Goal: Navigation & Orientation: Find specific page/section

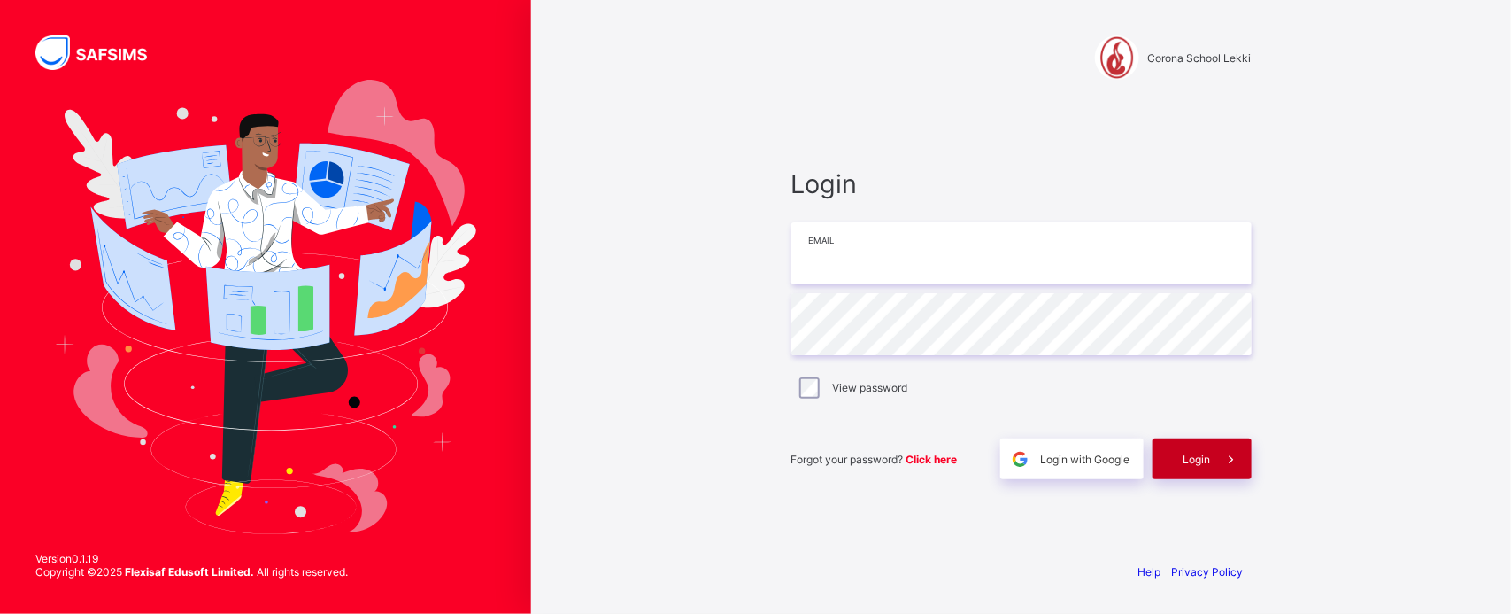
type input "**********"
click at [1185, 452] on span "Login" at bounding box center [1197, 458] width 27 height 13
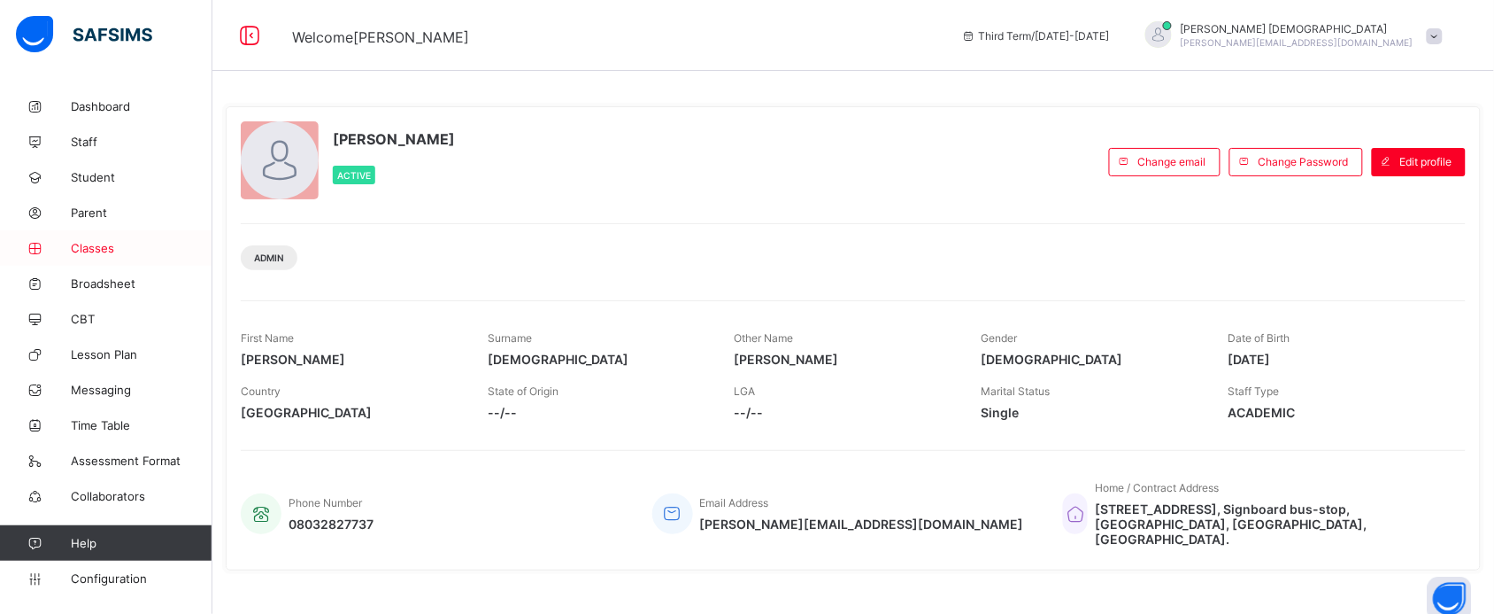
click at [138, 254] on span "Classes" at bounding box center [142, 248] width 142 height 14
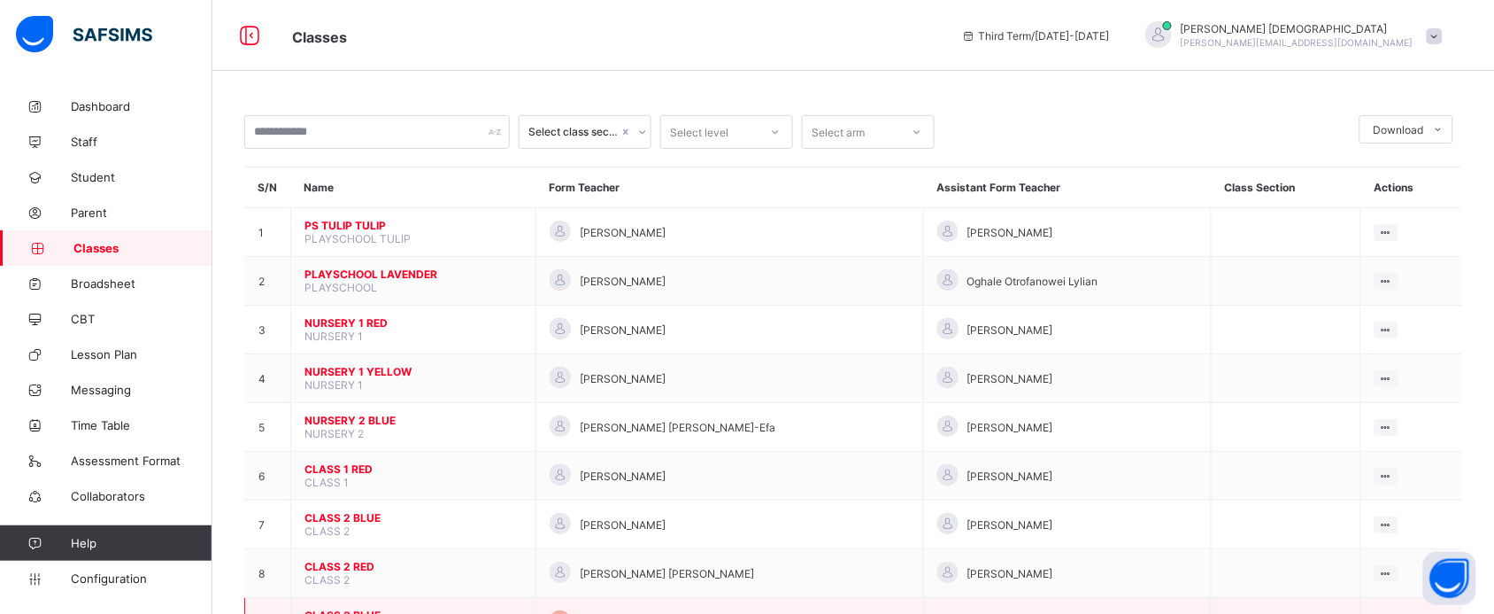
click at [367, 608] on span "CLASS 3 BLUE" at bounding box center [414, 614] width 218 height 13
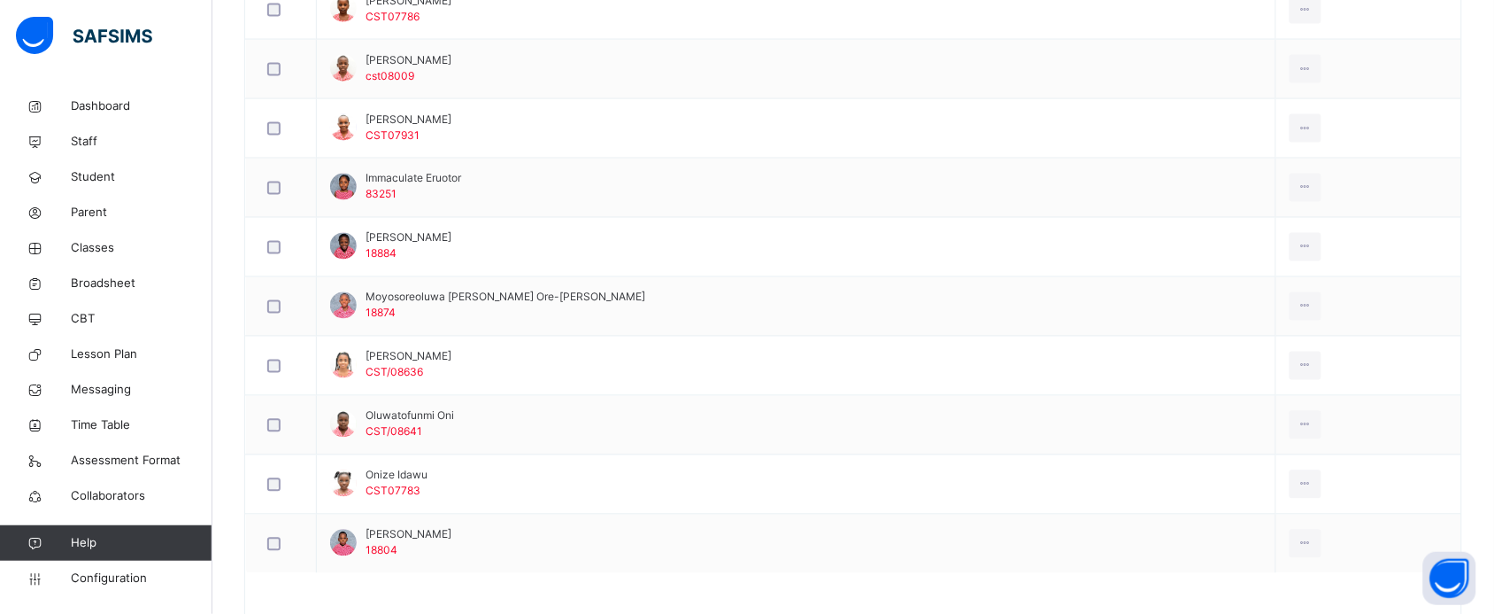
scroll to position [897, 0]
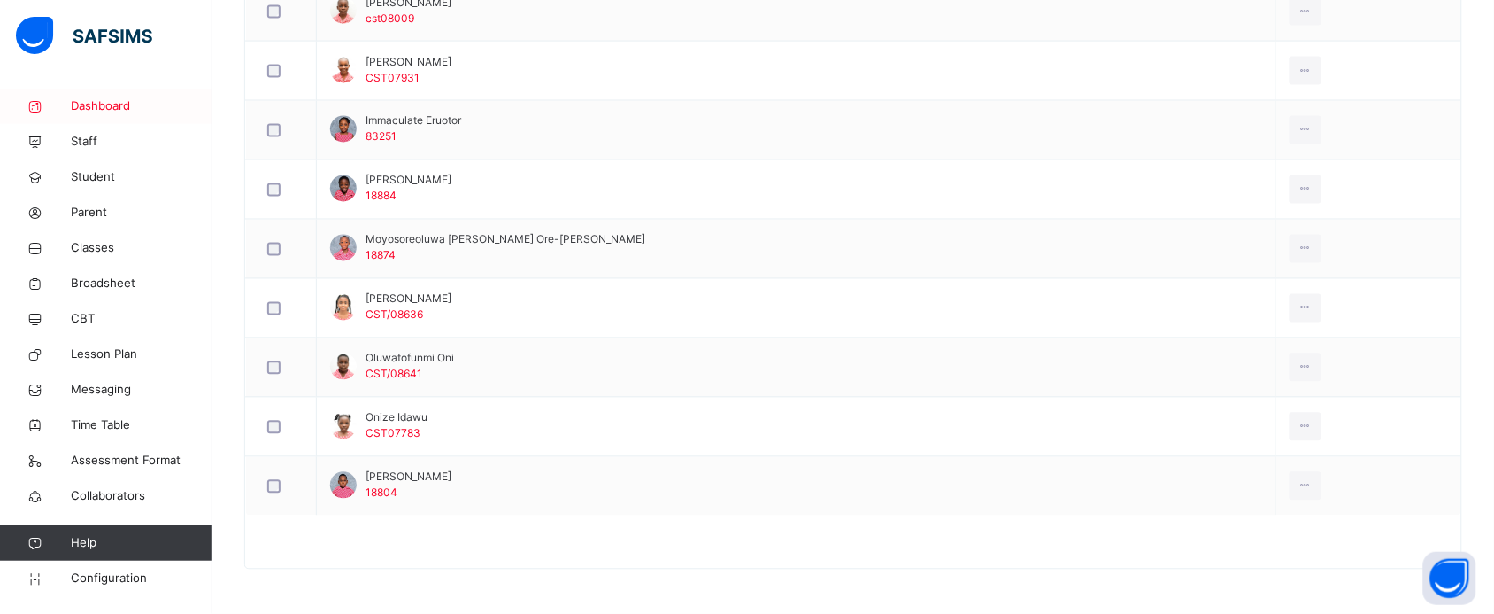
click at [120, 106] on span "Dashboard" at bounding box center [142, 106] width 142 height 18
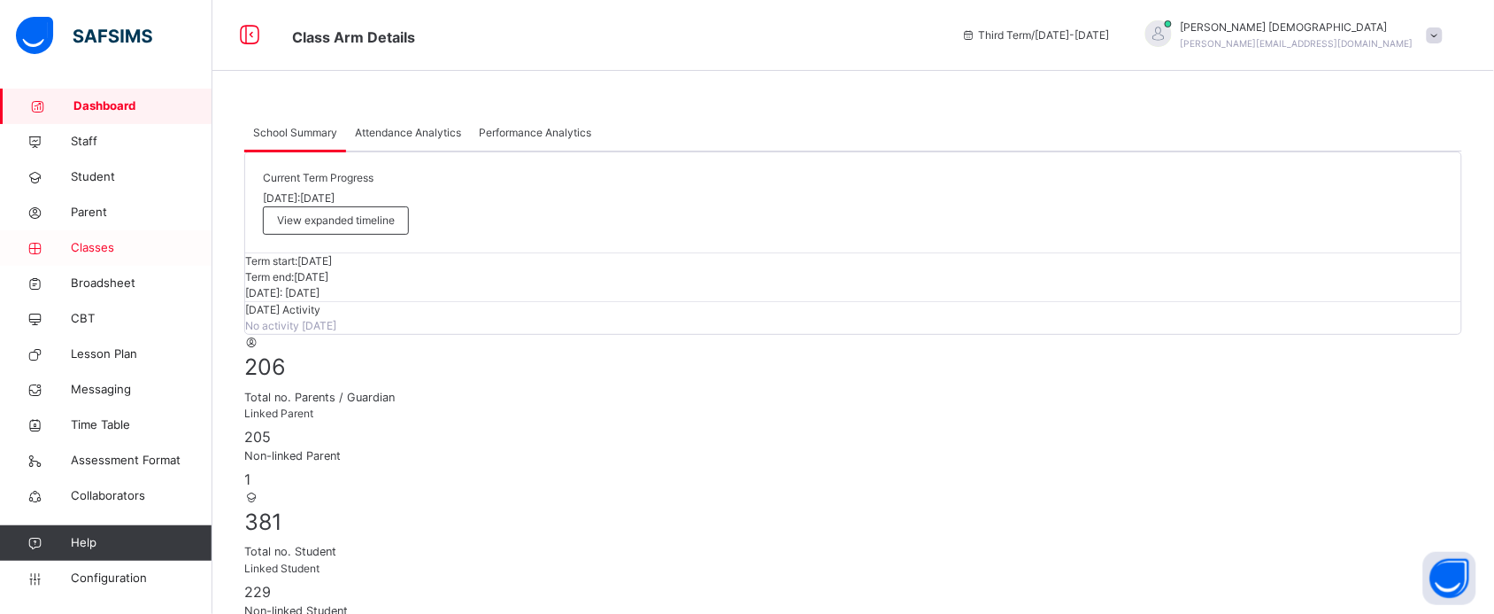
click at [106, 240] on span "Classes" at bounding box center [142, 248] width 142 height 18
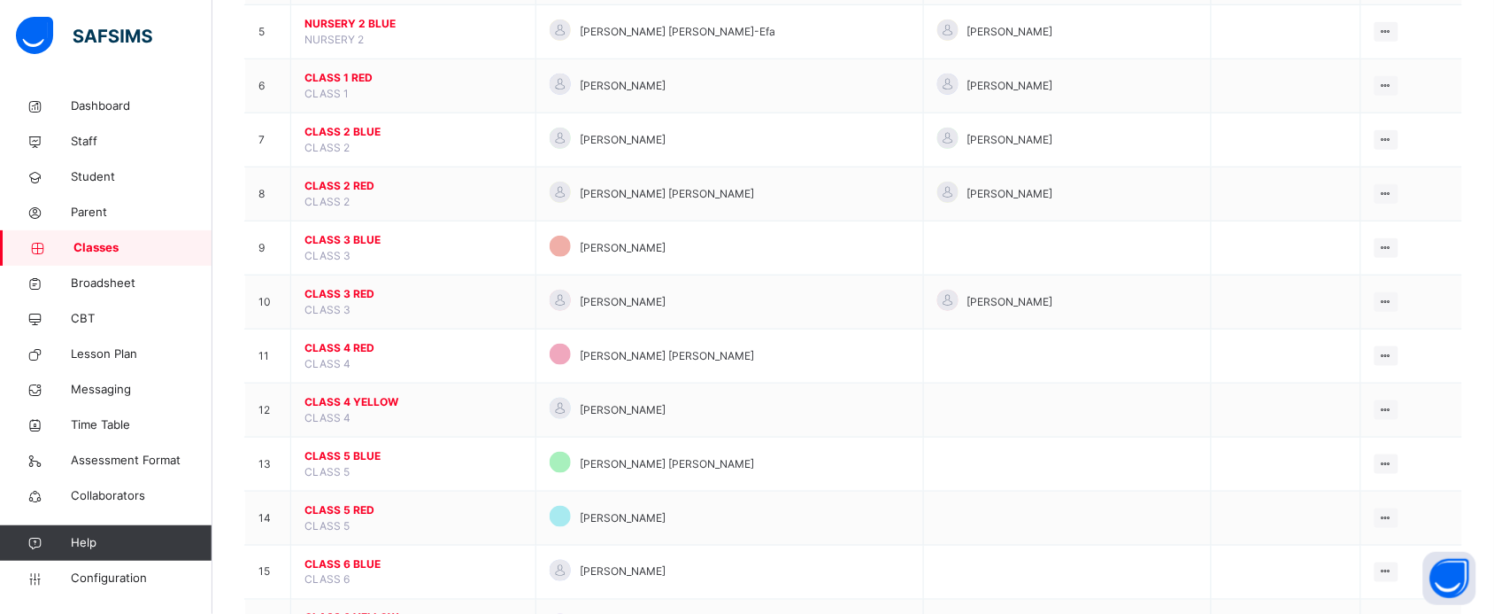
scroll to position [438, 0]
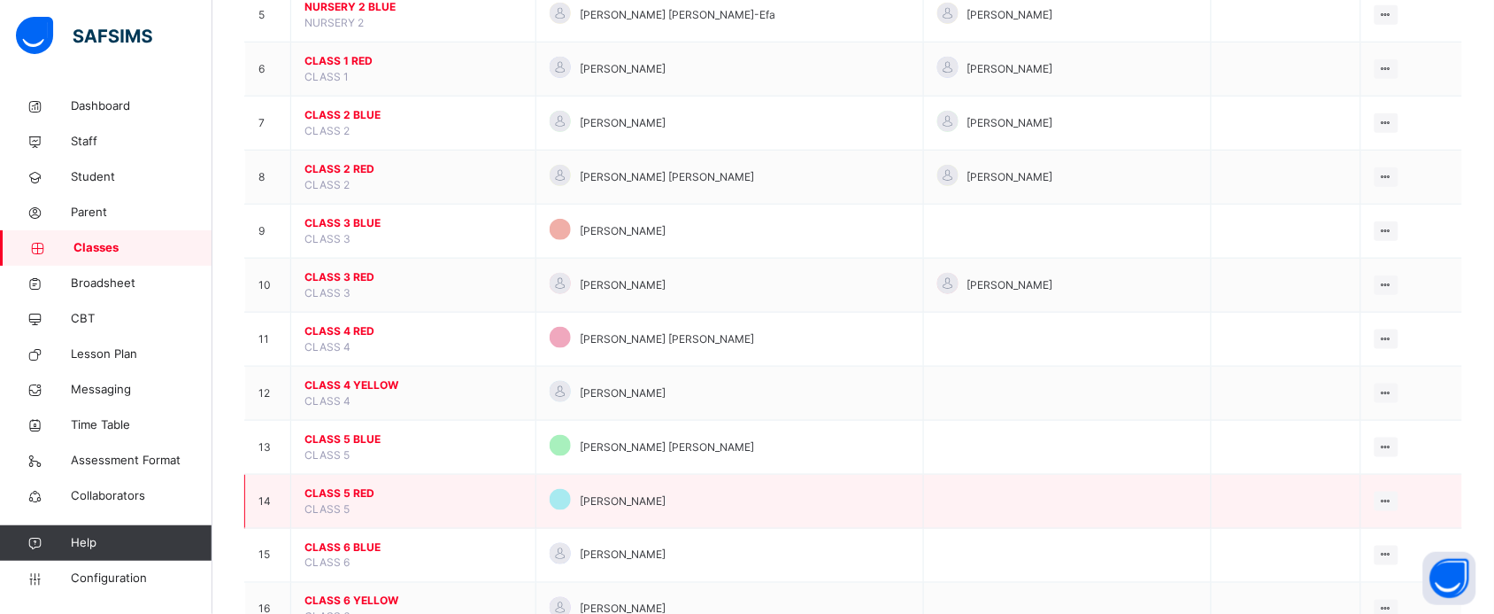
click at [359, 494] on span "CLASS 5 RED" at bounding box center [414, 493] width 218 height 16
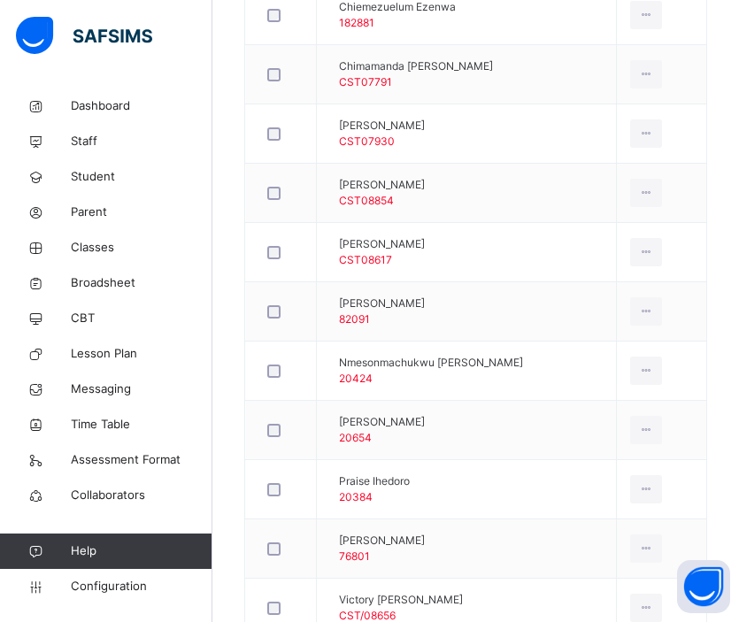
scroll to position [825, 0]
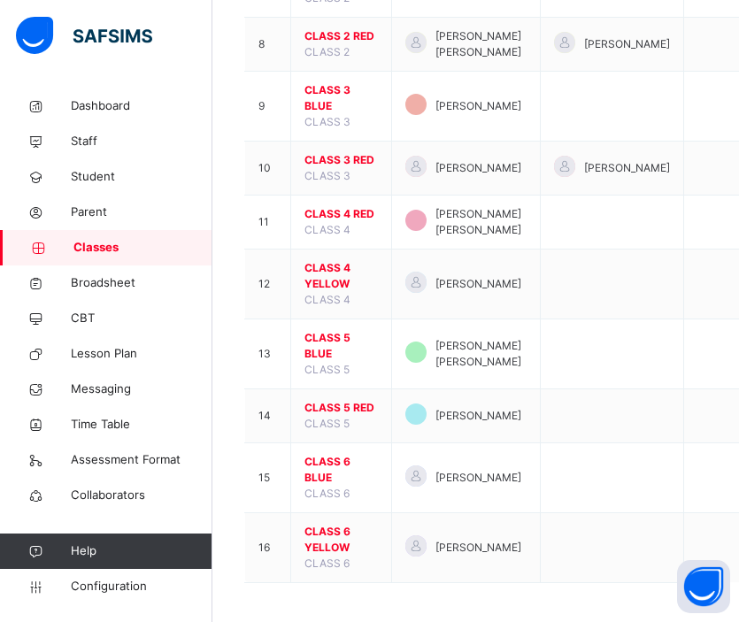
scroll to position [764, 0]
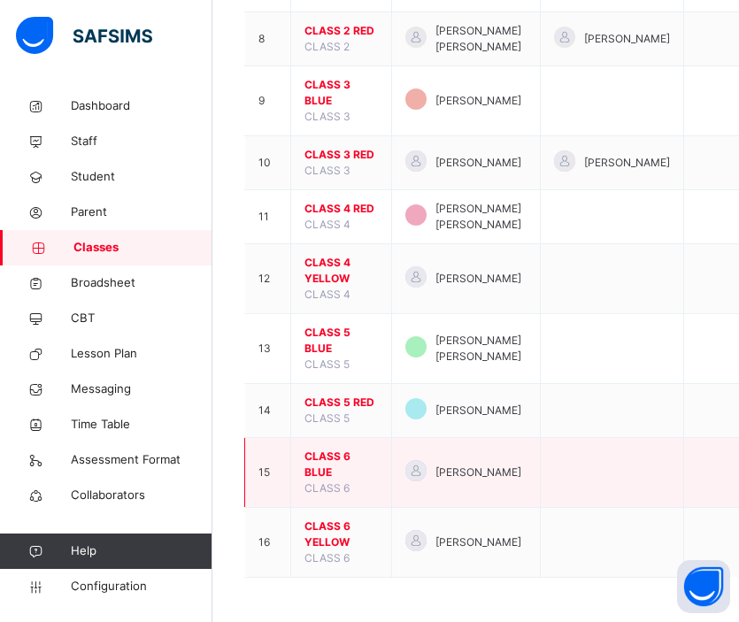
click at [334, 463] on span "CLASS 6 BLUE" at bounding box center [341, 465] width 73 height 32
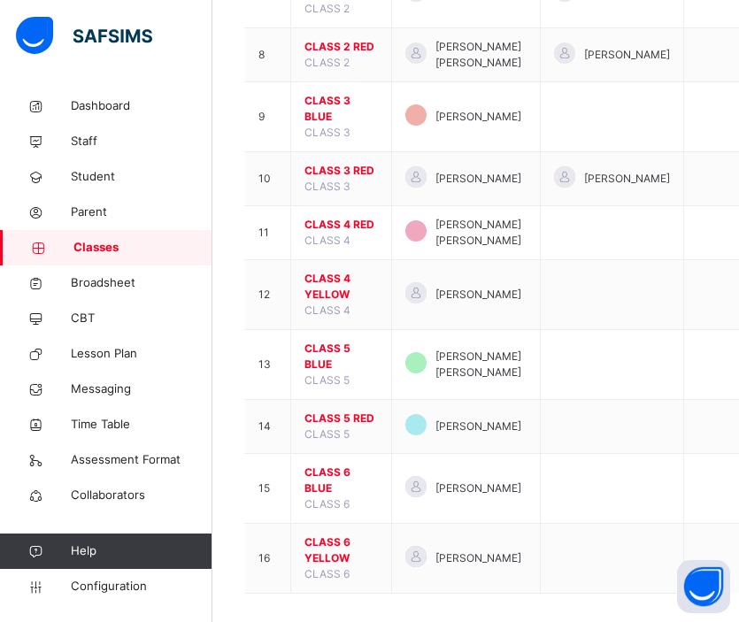
scroll to position [764, 0]
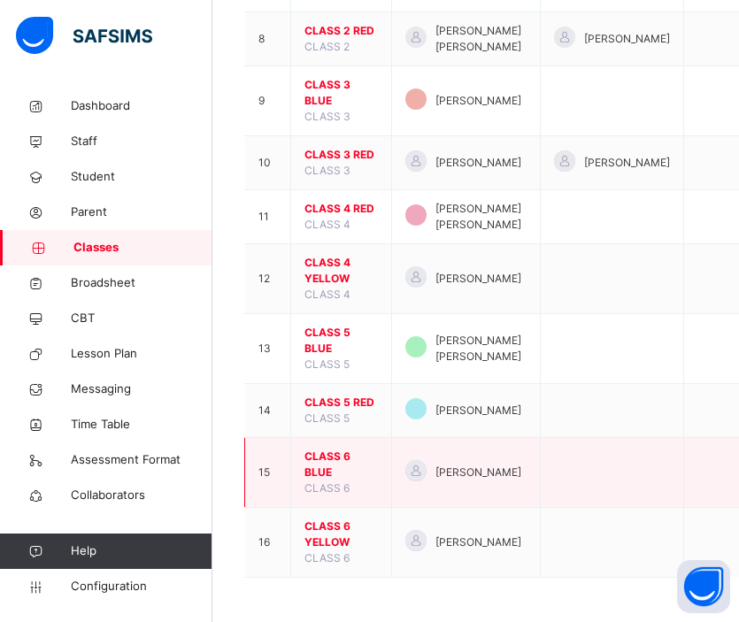
click at [324, 462] on span "CLASS 6 BLUE" at bounding box center [341, 465] width 73 height 32
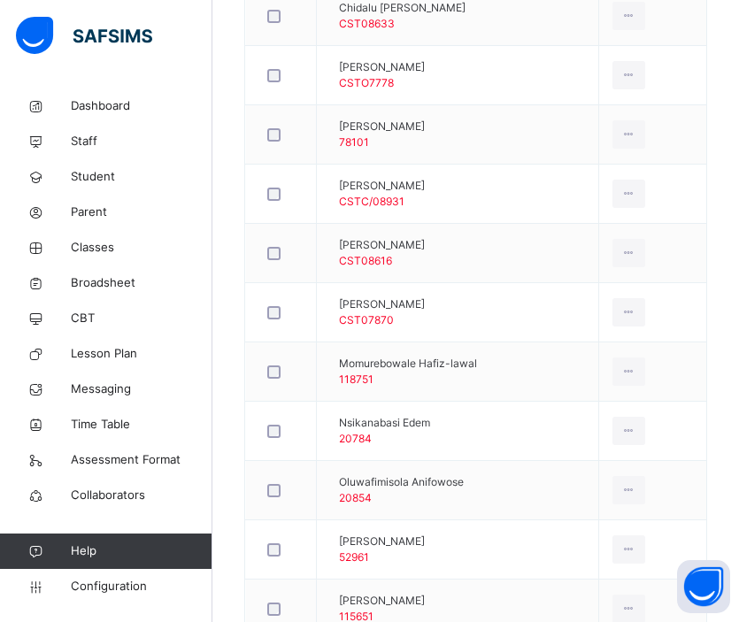
scroll to position [776, 0]
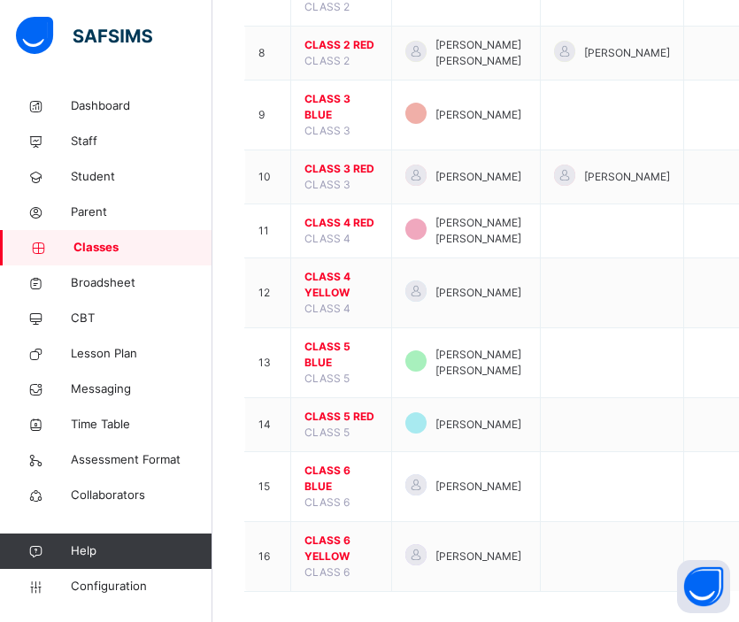
scroll to position [764, 0]
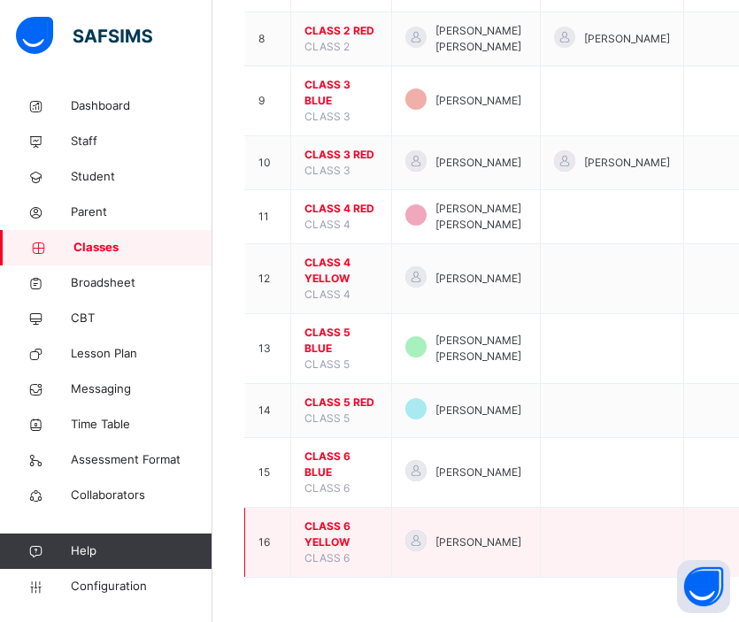
click at [335, 524] on span "CLASS 6 YELLOW" at bounding box center [341, 535] width 73 height 32
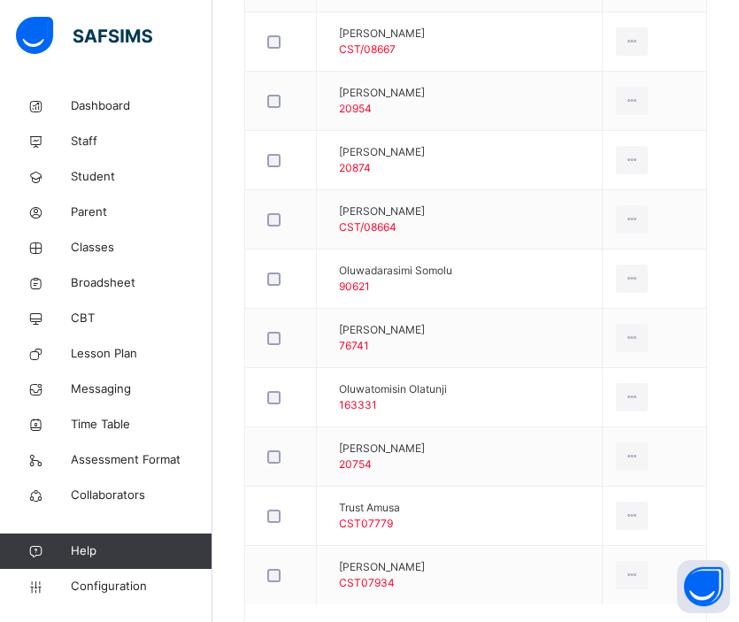
scroll to position [974, 0]
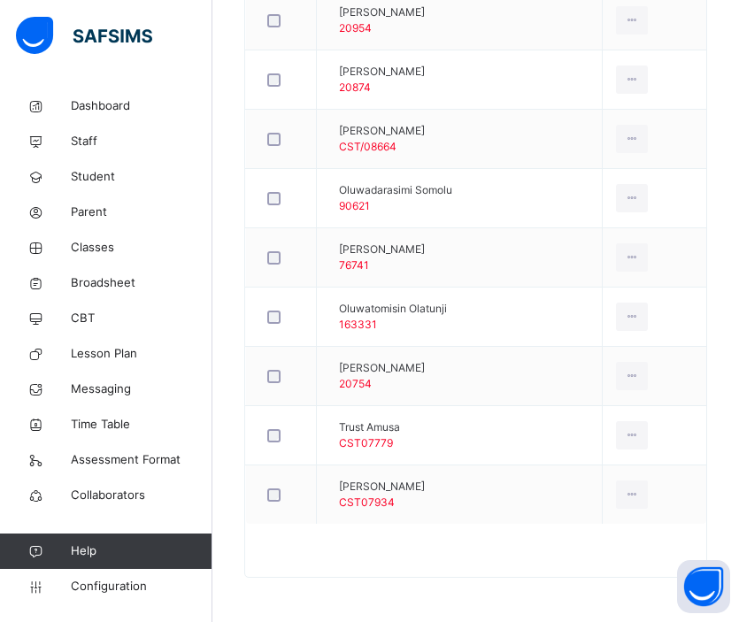
scroll to position [1054, 0]
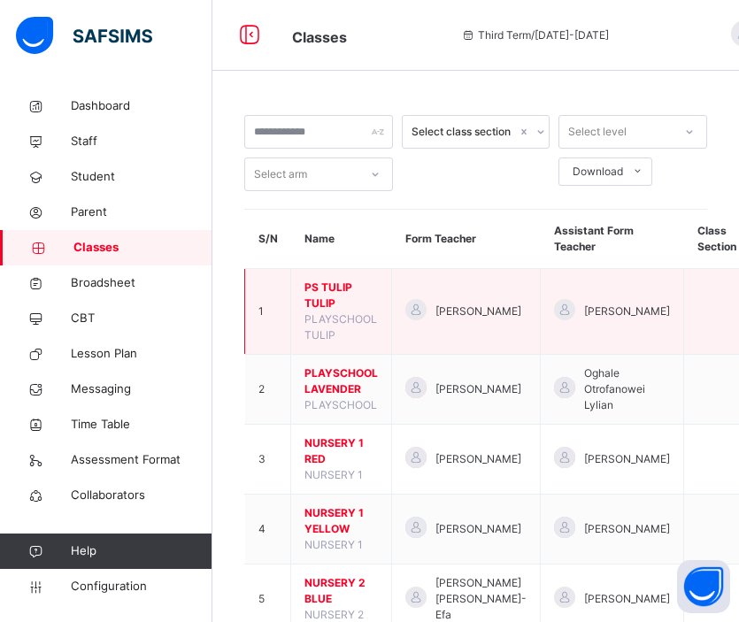
click at [330, 299] on span "PS TULIP TULIP" at bounding box center [341, 296] width 73 height 32
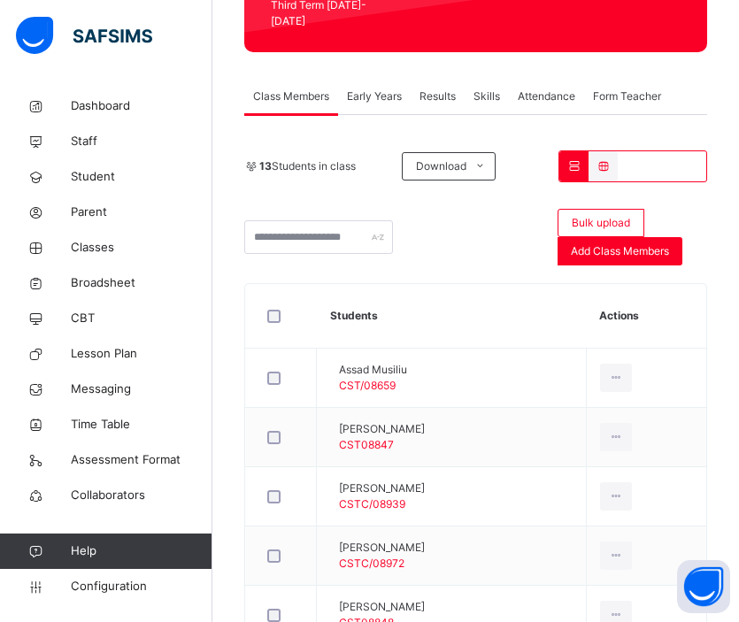
scroll to position [398, 0]
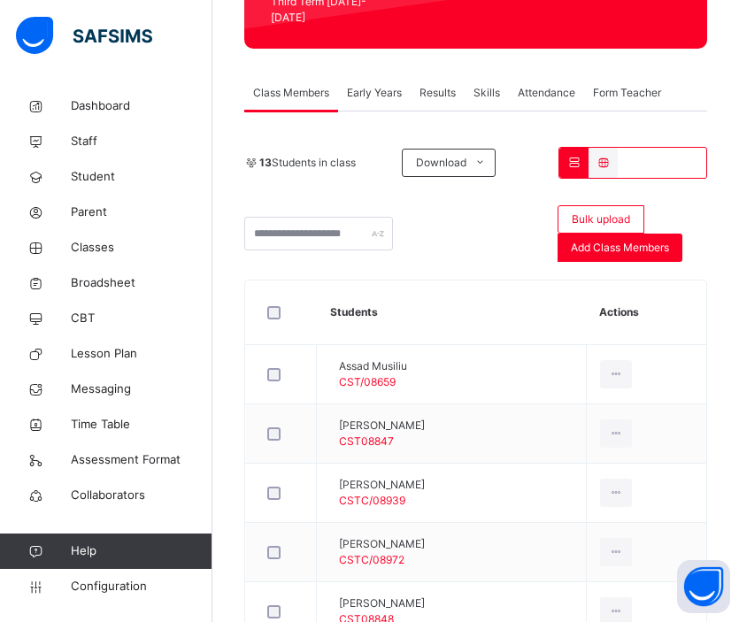
click at [538, 46] on div "Back / PS TULIP TULIP PS TULIP TULIP PLAYSCHOOL TULIP Third Term [DATE]-[DATE] …" at bounding box center [475, 452] width 527 height 1524
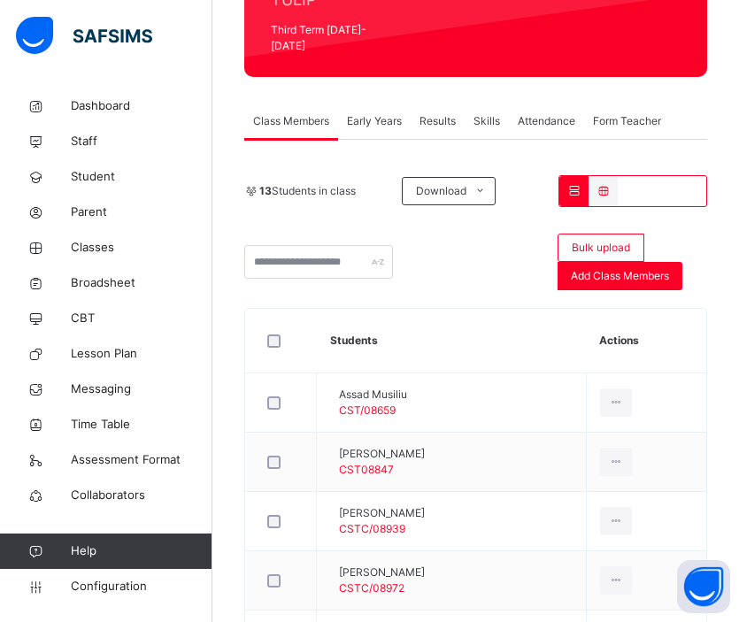
scroll to position [330, 0]
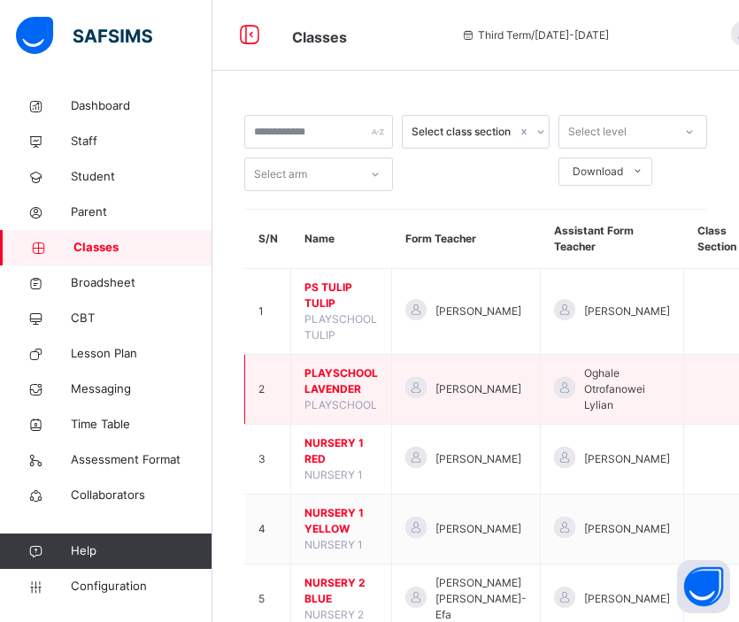
click at [336, 387] on span "PLAYSCHOOL LAVENDER" at bounding box center [341, 382] width 73 height 32
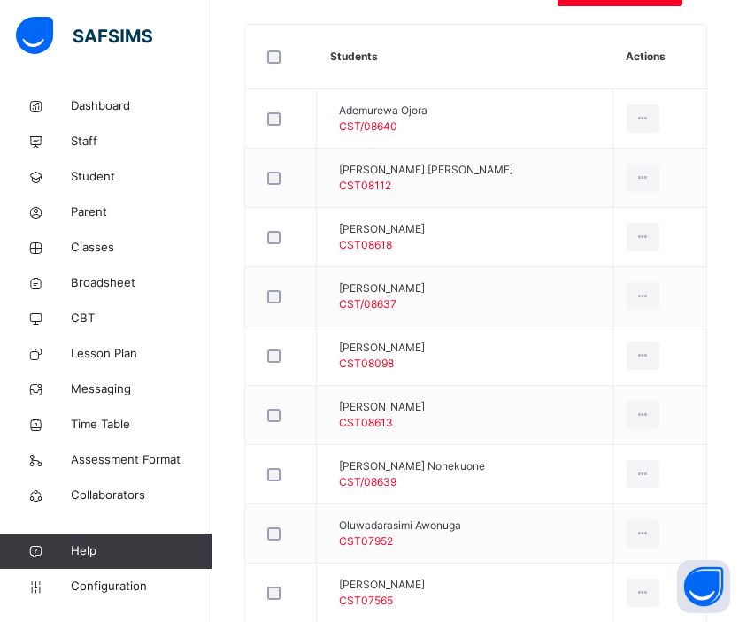
scroll to position [567, 0]
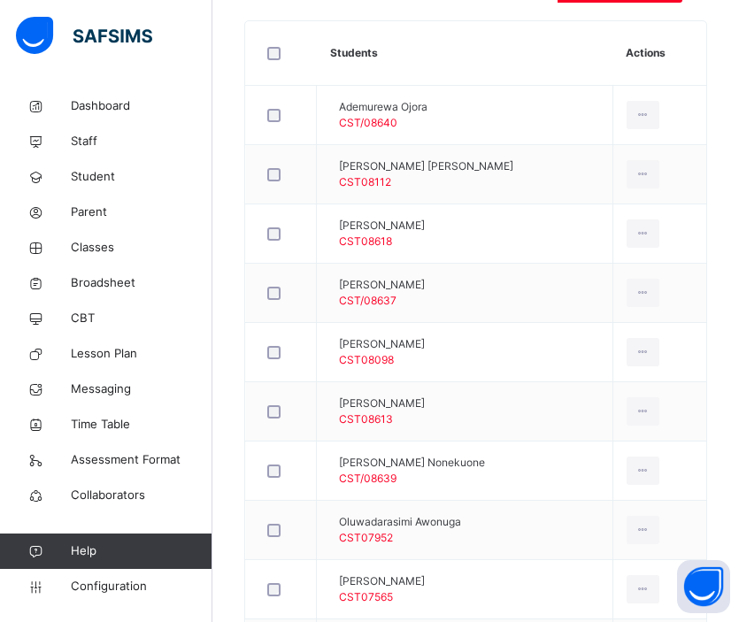
click at [735, 188] on div "Back / [PERSON_NAME] PLAYSCHOOL [PERSON_NAME] PLAYSCHOOL Third Term [DATE]-[DAT…" at bounding box center [475, 237] width 527 height 1433
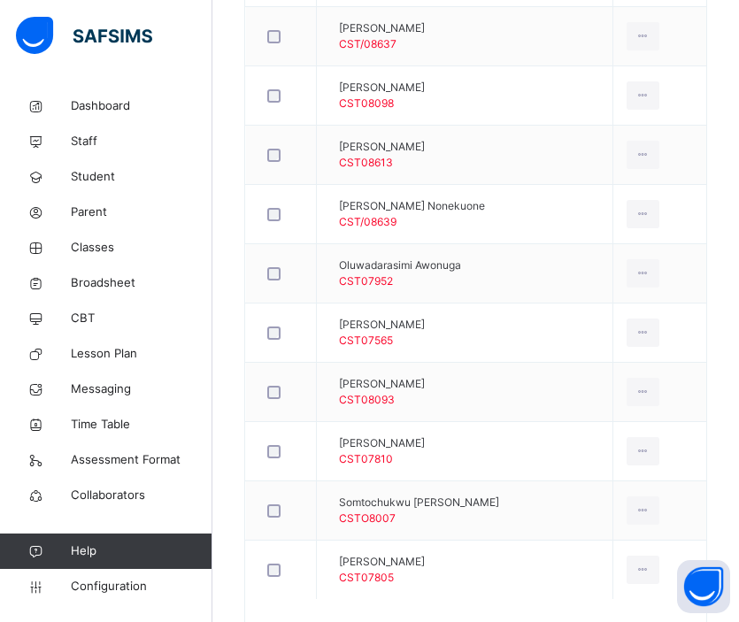
scroll to position [830, 0]
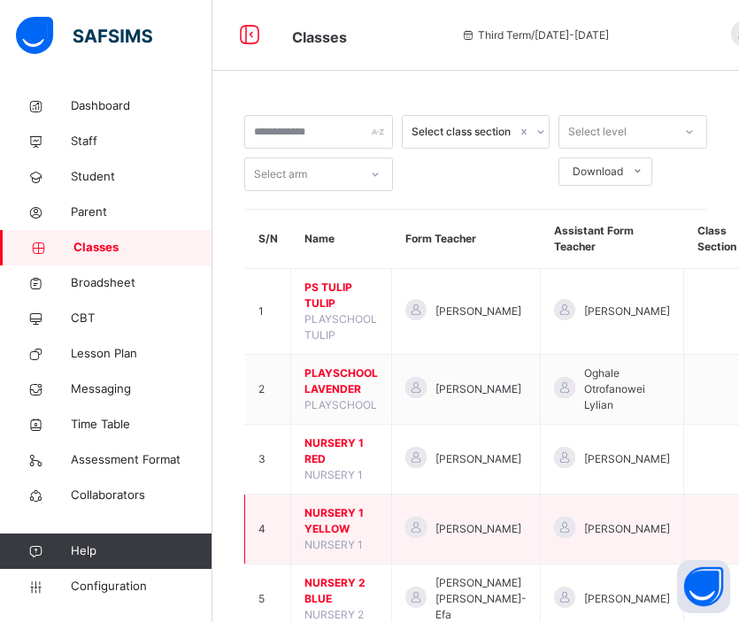
click at [328, 516] on span "NURSERY 1 YELLOW" at bounding box center [341, 522] width 73 height 32
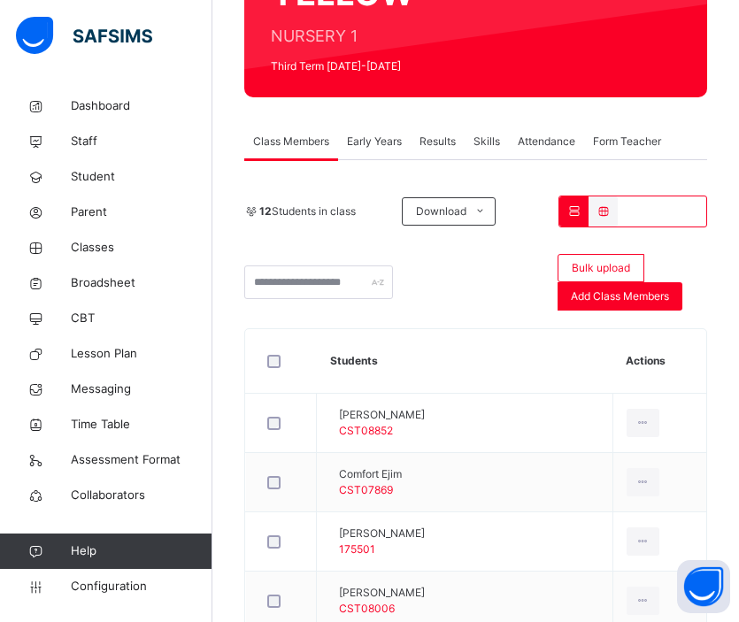
scroll to position [266, 0]
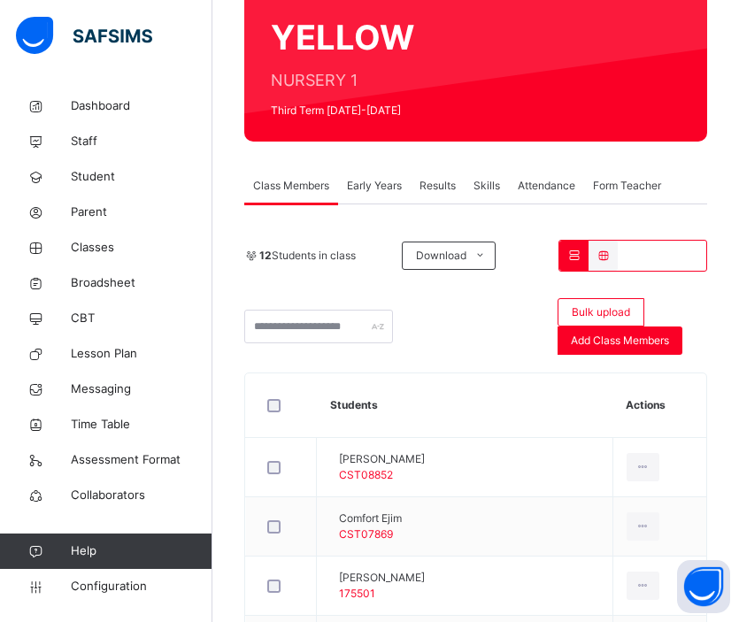
click at [453, 107] on div "NURSERY 1 YELLOW NURSERY 1 Third Term [DATE]-[DATE]" at bounding box center [476, 12] width 410 height 223
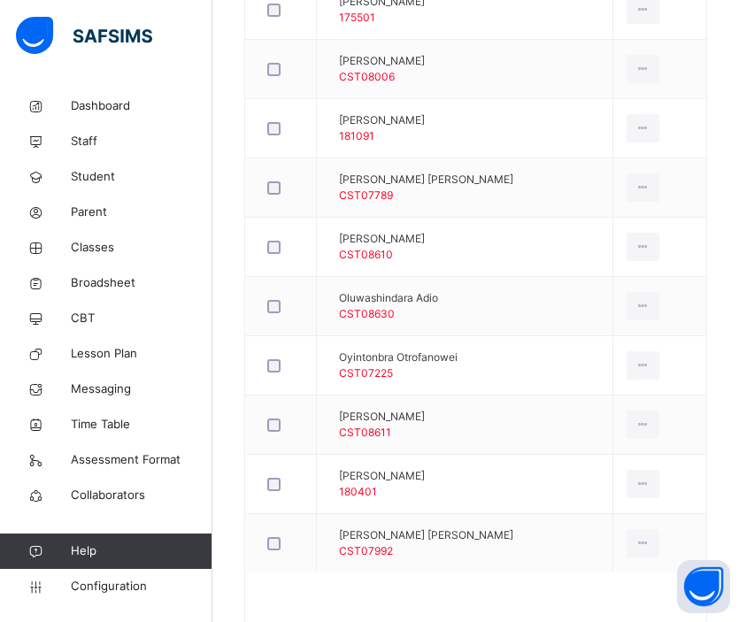
scroll to position [892, 0]
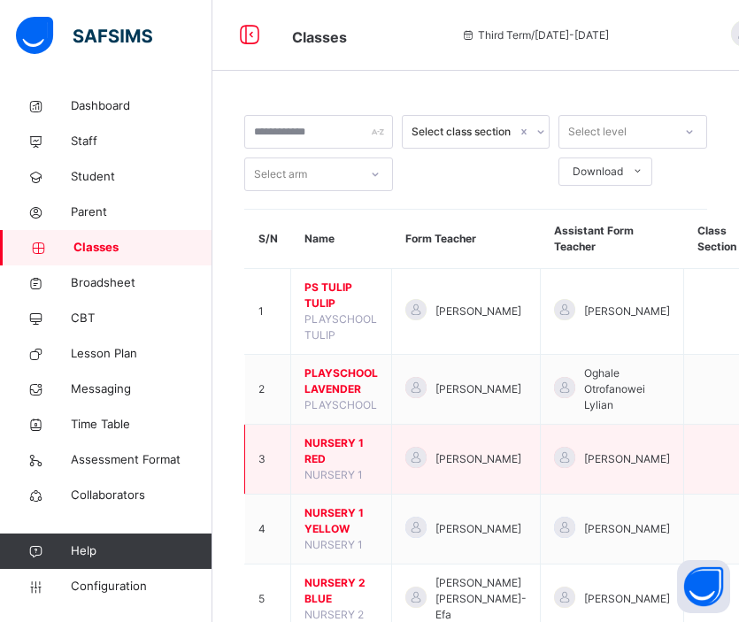
click at [325, 439] on span "NURSERY 1 RED" at bounding box center [341, 452] width 73 height 32
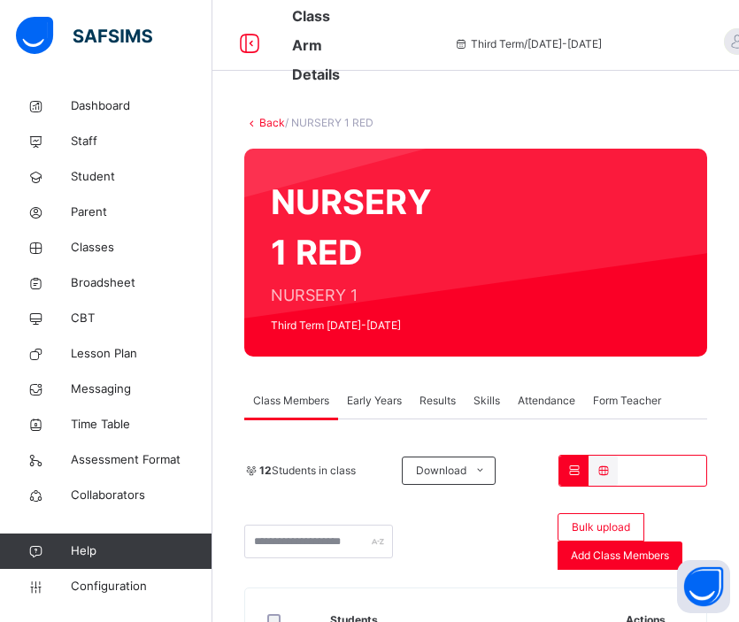
click at [521, 116] on div "Back / NURSERY 1 RED" at bounding box center [475, 123] width 463 height 16
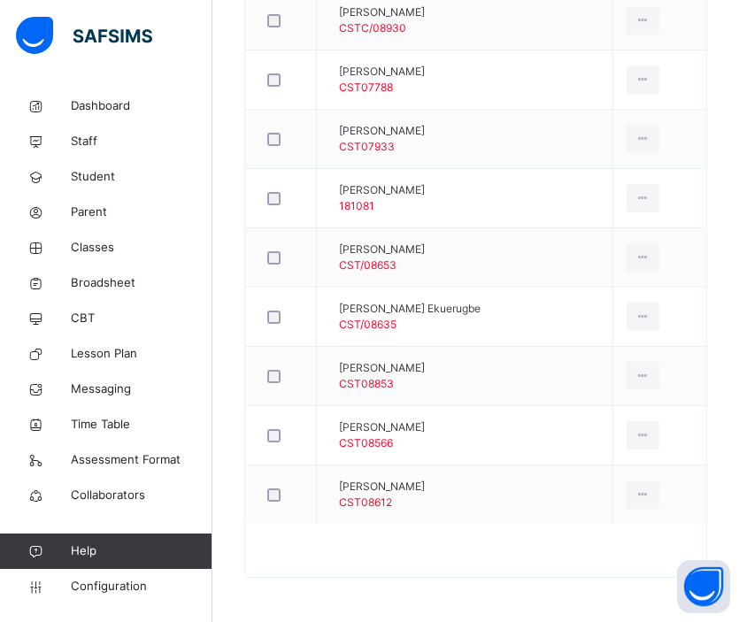
scroll to position [843, 0]
